Goal: Browse casually

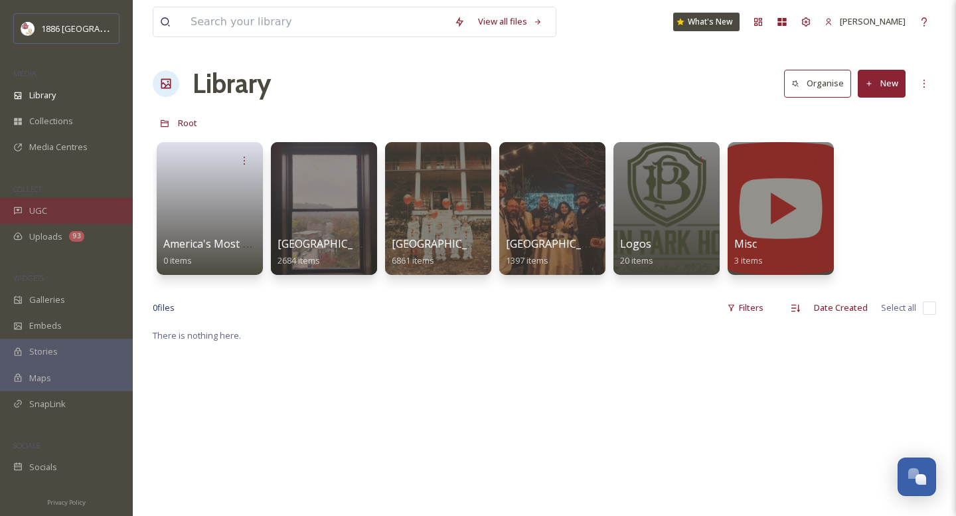
click at [56, 220] on div "UGC" at bounding box center [66, 211] width 133 height 26
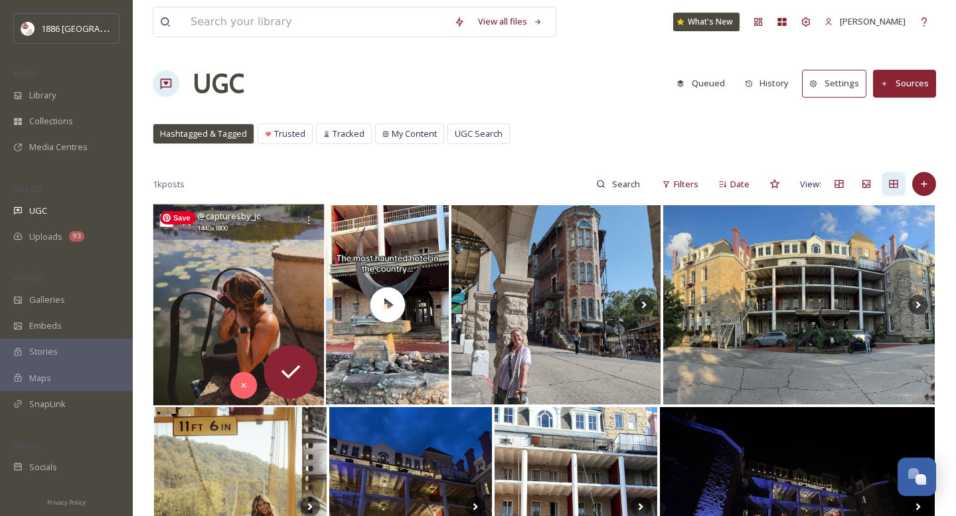
click at [224, 282] on img at bounding box center [238, 304] width 171 height 201
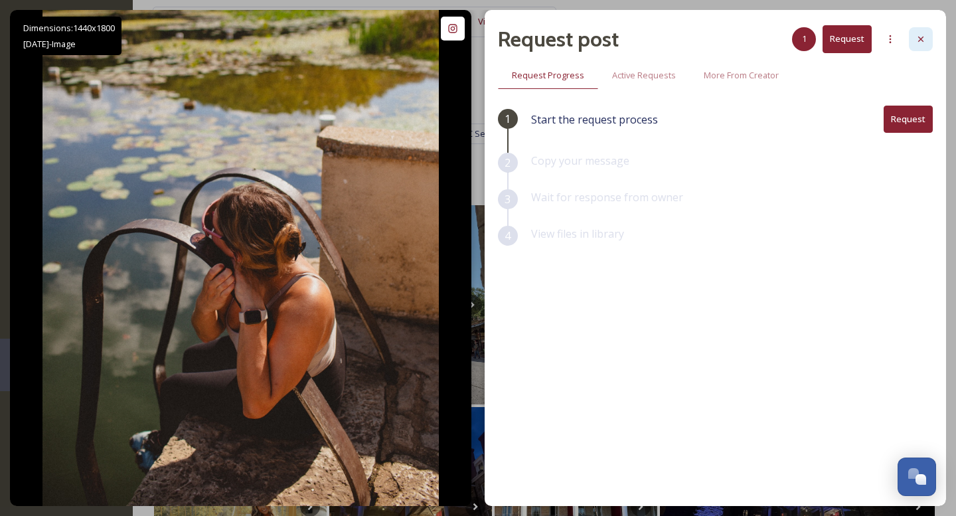
click at [917, 33] on div at bounding box center [920, 39] width 24 height 24
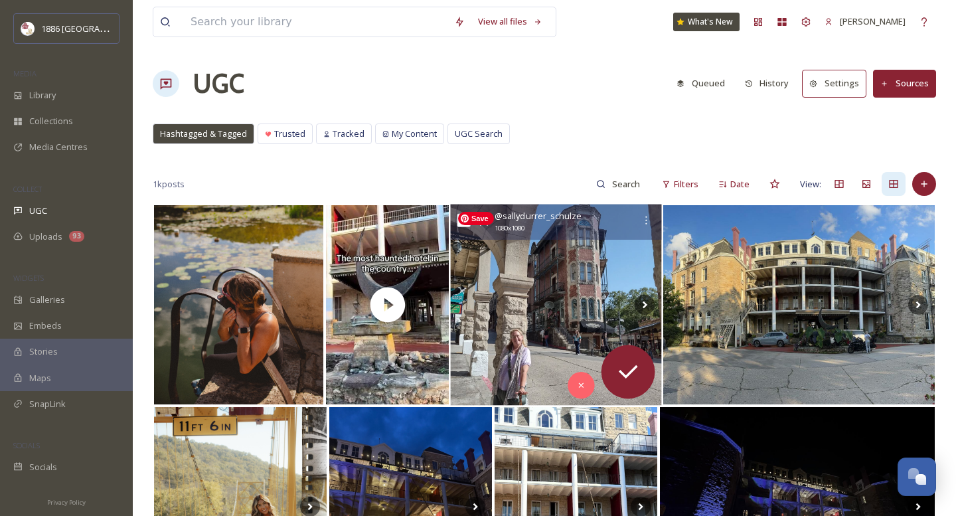
click at [523, 311] on img at bounding box center [556, 304] width 212 height 201
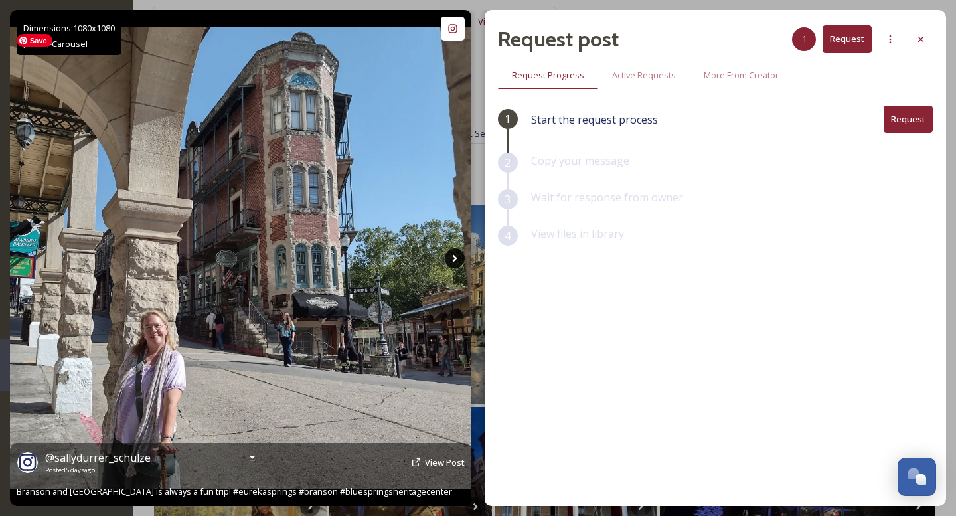
click at [461, 267] on icon at bounding box center [455, 258] width 20 height 20
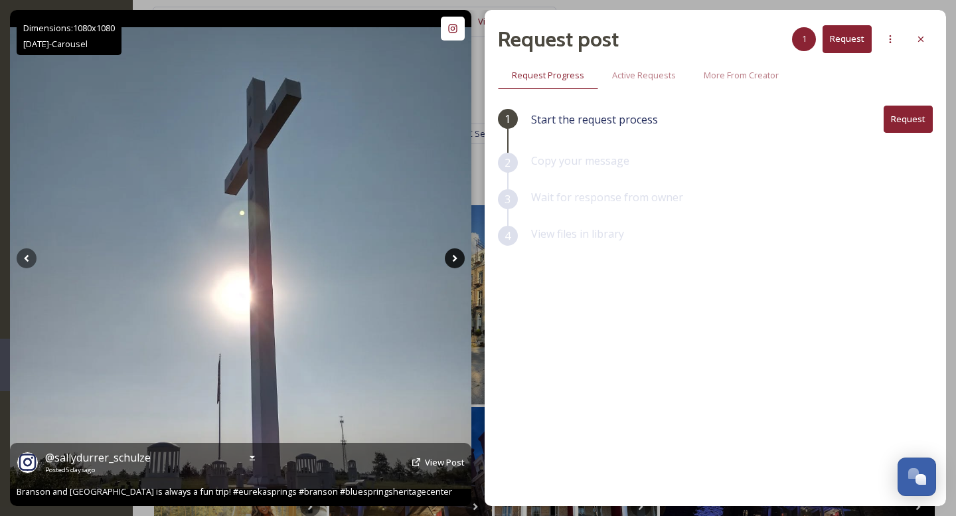
click at [458, 257] on icon at bounding box center [455, 258] width 20 height 20
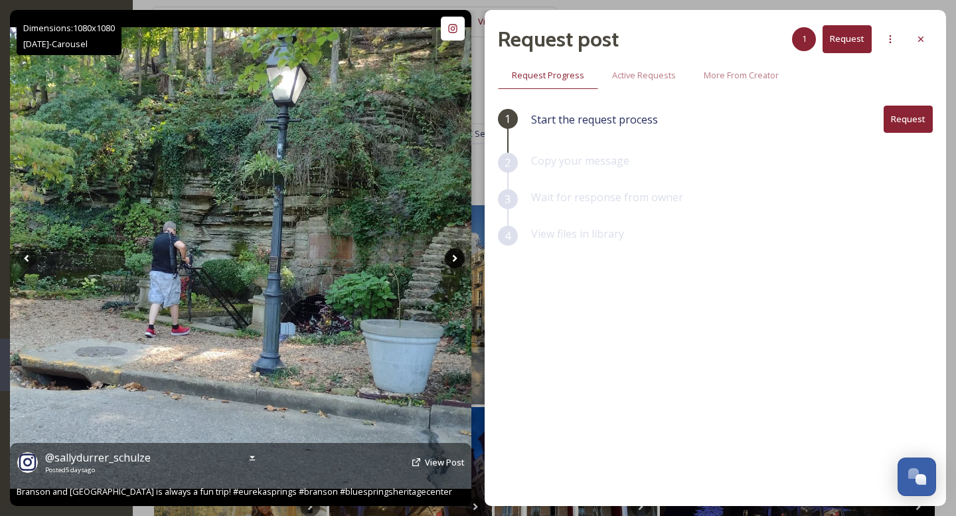
click at [458, 257] on icon at bounding box center [455, 258] width 20 height 20
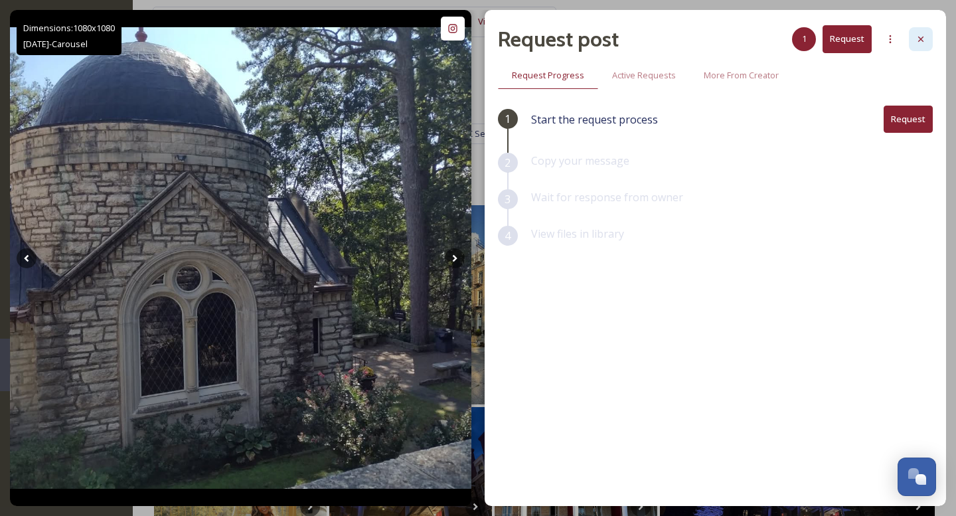
click at [918, 42] on icon at bounding box center [920, 39] width 11 height 11
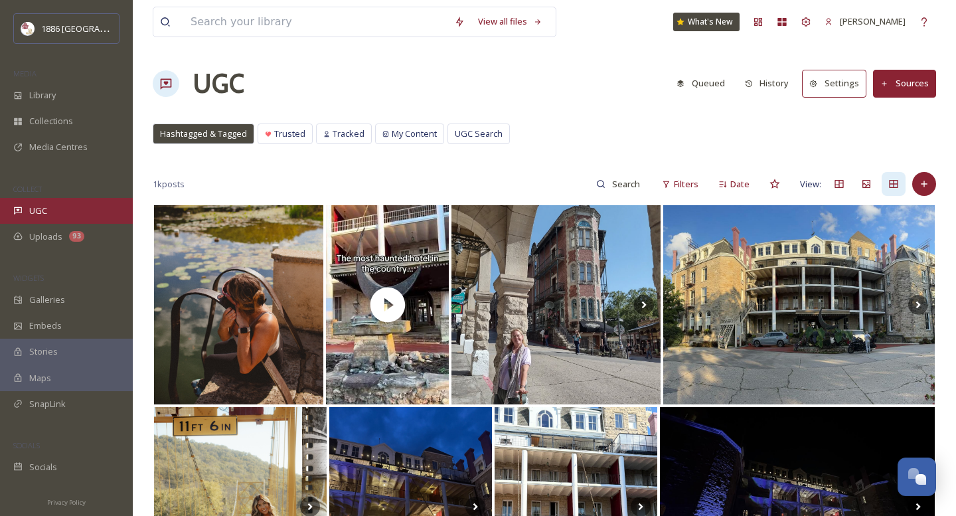
click at [59, 214] on div "UGC" at bounding box center [66, 211] width 133 height 26
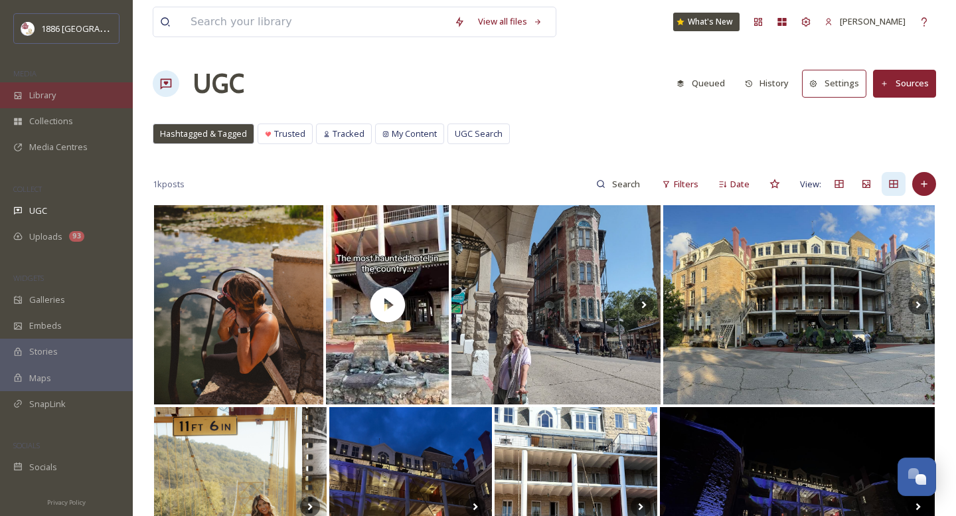
click at [51, 107] on div "Library" at bounding box center [66, 95] width 133 height 26
